Goal: Information Seeking & Learning: Learn about a topic

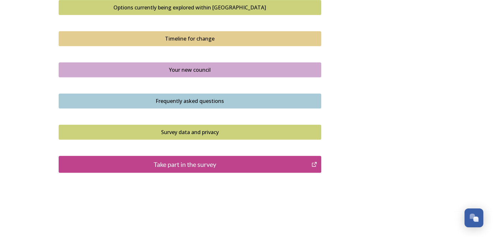
scroll to position [460, 0]
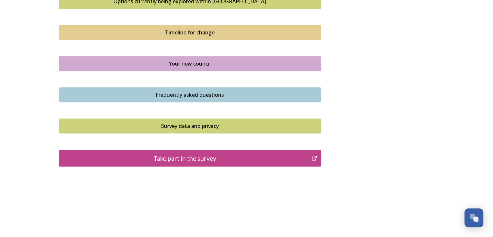
click at [207, 64] on div "Your new council" at bounding box center [189, 64] width 255 height 8
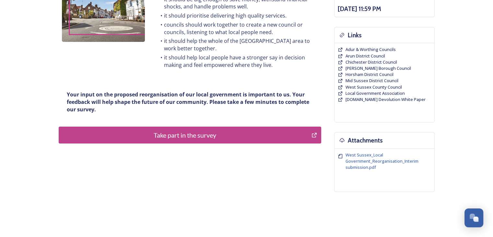
scroll to position [145, 0]
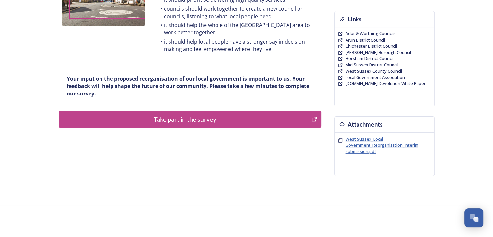
click at [363, 141] on span "West Sussex_Local Government_Reorganisation_Interim submission.pdf" at bounding box center [382, 145] width 75 height 19
click at [359, 39] on span "Arun District Council" at bounding box center [365, 40] width 40 height 6
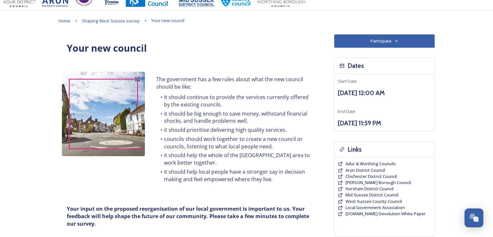
scroll to position [0, 0]
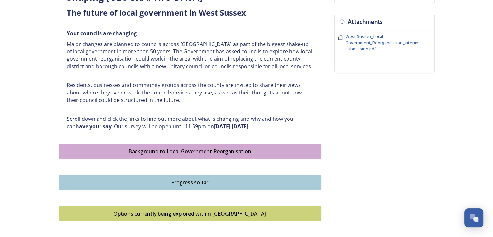
scroll to position [259, 0]
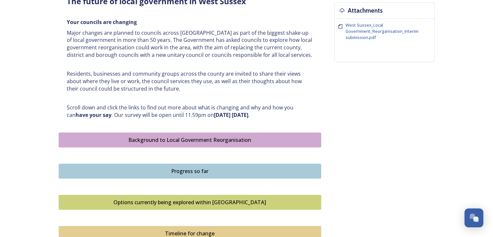
click at [199, 200] on div "Options currently being explored within [GEOGRAPHIC_DATA]" at bounding box center [189, 202] width 255 height 8
